Goal: Find specific page/section: Find specific page/section

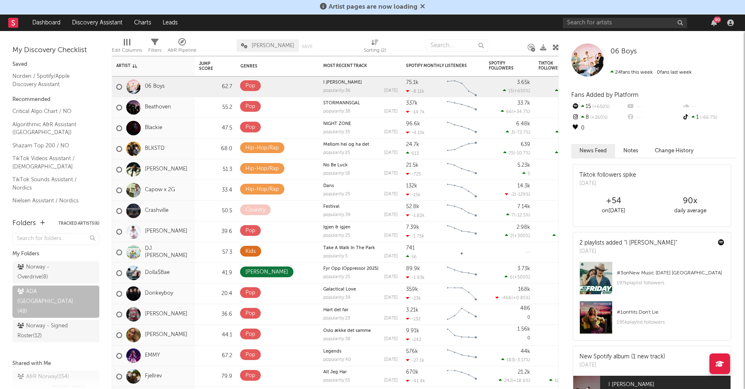
click at [420, 7] on icon at bounding box center [422, 6] width 5 height 7
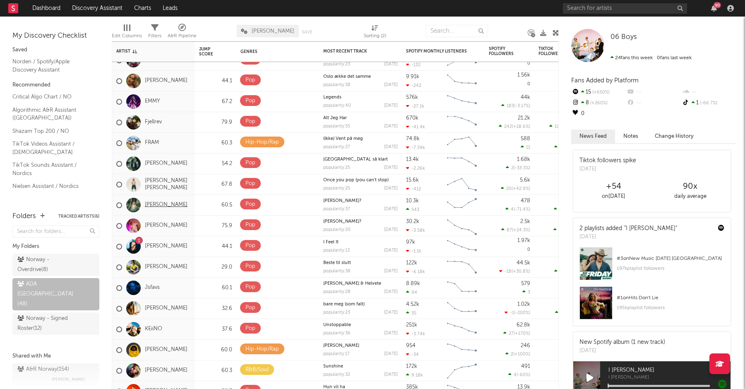
click at [154, 206] on link "Ida Knutsen" at bounding box center [166, 205] width 43 height 7
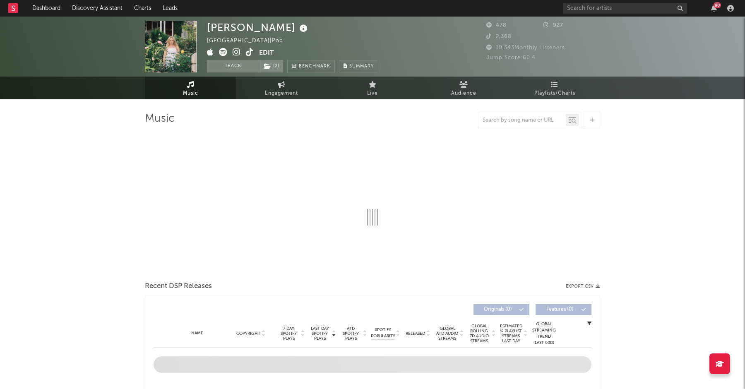
select select "1w"
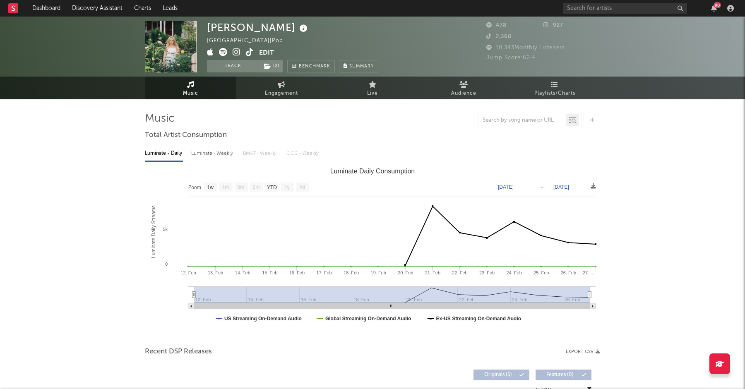
click at [269, 54] on button "Edit" at bounding box center [266, 53] width 15 height 10
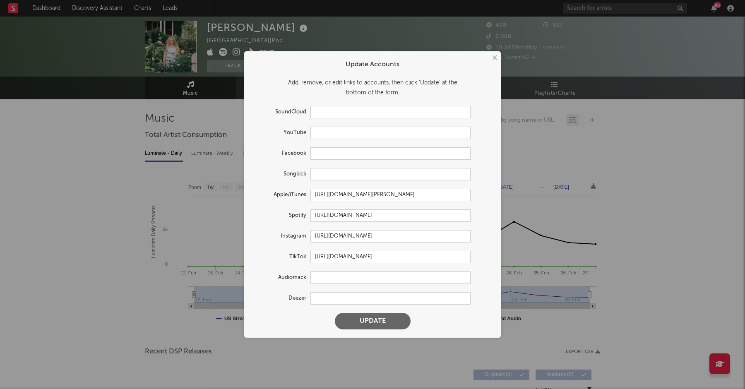
click at [495, 55] on button "×" at bounding box center [494, 57] width 9 height 9
